Goal: Download file/media

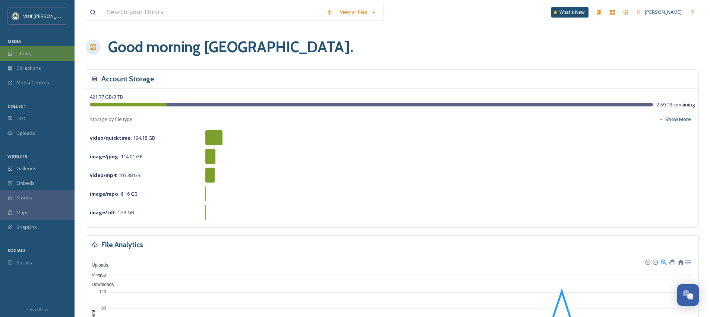
click at [51, 50] on div "Library" at bounding box center [37, 53] width 75 height 15
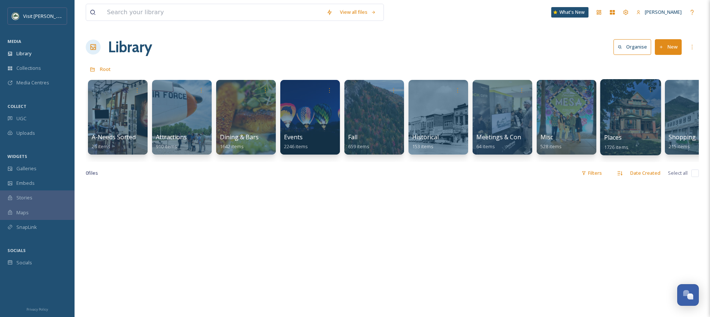
click at [650, 114] on div at bounding box center [630, 117] width 61 height 76
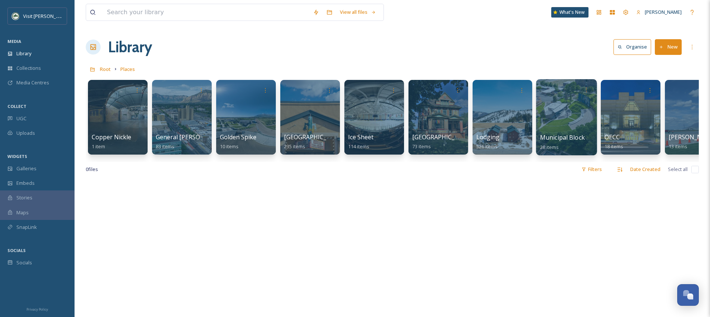
click at [544, 95] on div at bounding box center [566, 90] width 53 height 14
click at [558, 106] on div at bounding box center [566, 117] width 61 height 76
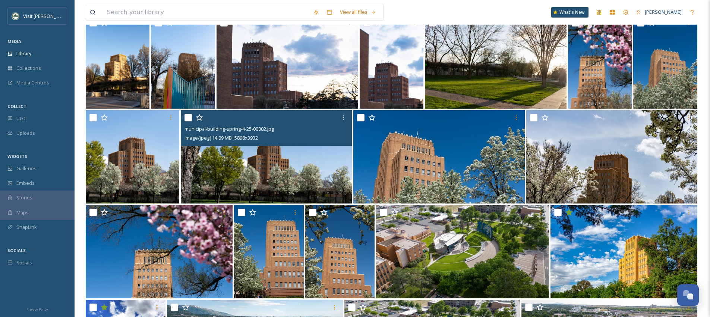
scroll to position [182, 0]
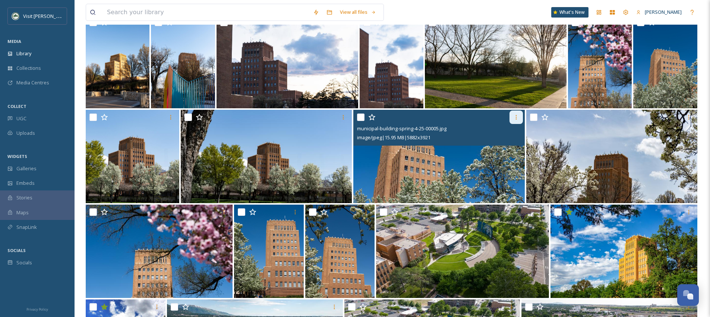
click at [514, 114] on icon at bounding box center [517, 117] width 6 height 6
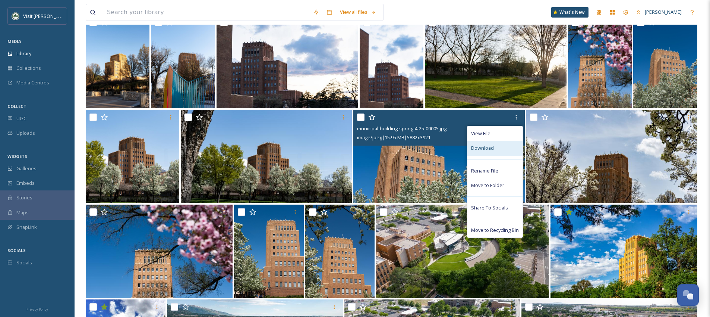
click at [502, 151] on div "Download" at bounding box center [495, 148] width 55 height 15
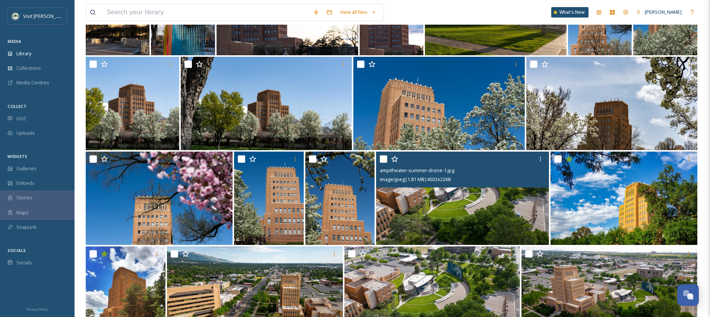
scroll to position [234, 0]
click at [539, 157] on icon at bounding box center [541, 159] width 6 height 6
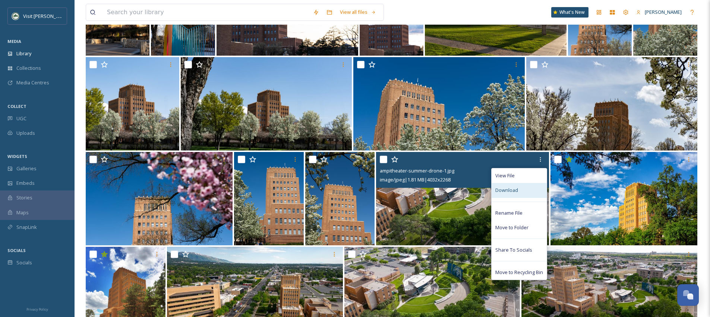
click at [514, 191] on span "Download" at bounding box center [507, 189] width 23 height 7
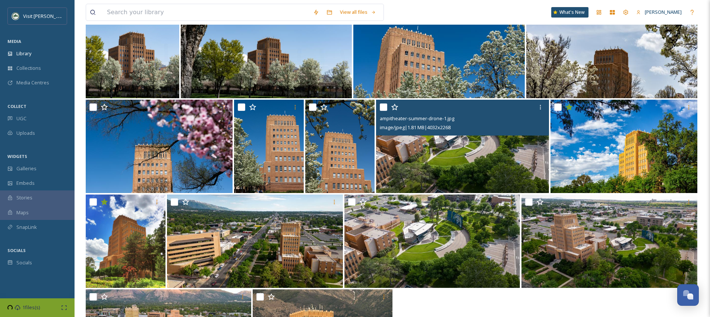
scroll to position [362, 0]
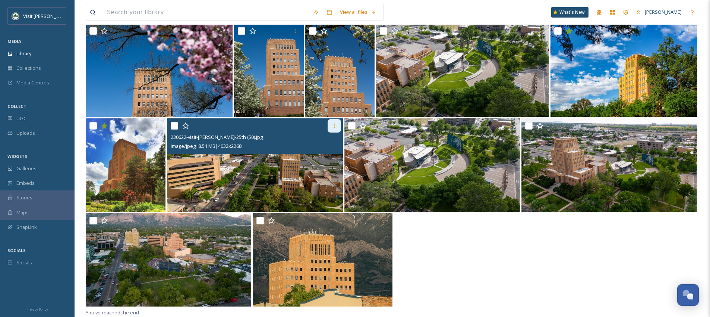
click at [332, 124] on icon at bounding box center [335, 126] width 6 height 6
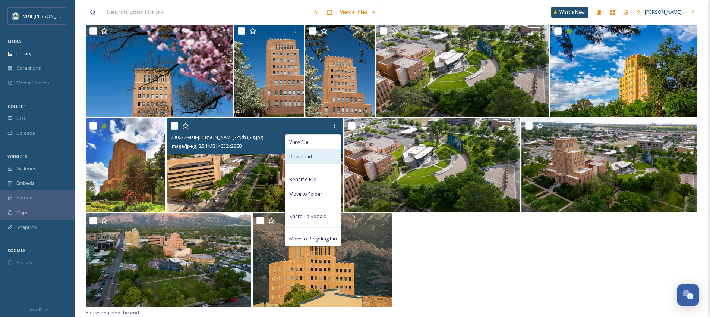
click at [326, 154] on div "Download" at bounding box center [313, 156] width 55 height 15
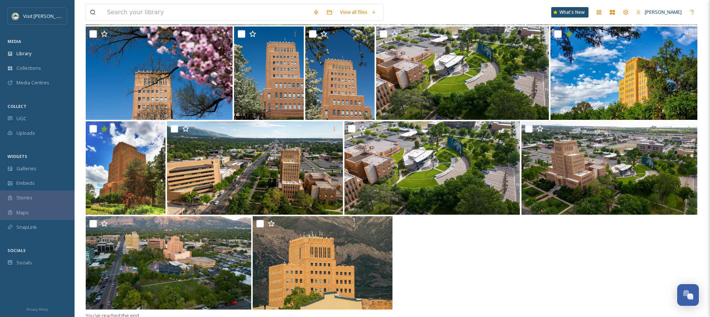
scroll to position [358, 0]
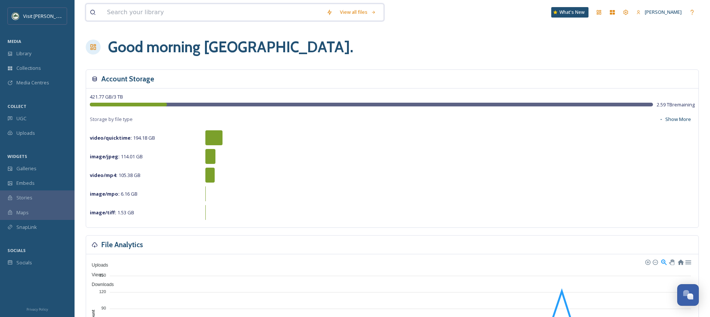
click at [187, 16] on input at bounding box center [213, 12] width 220 height 16
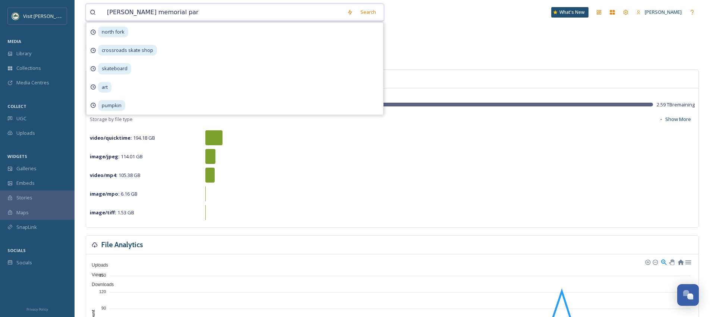
type input "[PERSON_NAME][GEOGRAPHIC_DATA]"
